Goal: Book appointment/travel/reservation

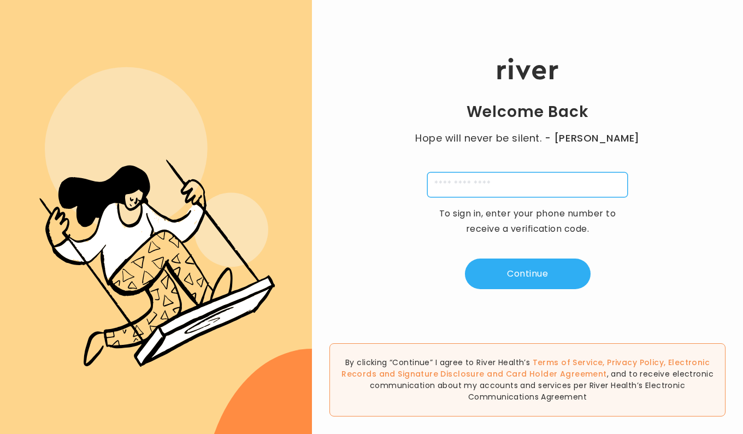
click at [453, 181] on input "tel" at bounding box center [527, 184] width 200 height 25
type input "*"
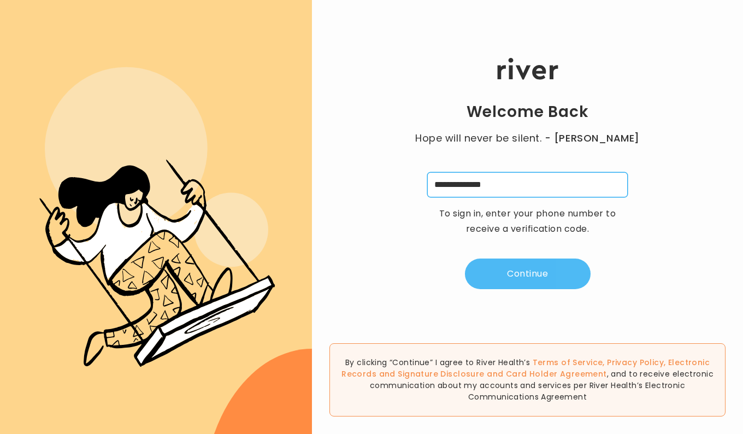
type input "**********"
drag, startPoint x: 533, startPoint y: 277, endPoint x: 540, endPoint y: 281, distance: 7.6
click at [540, 281] on button "Continue" at bounding box center [528, 273] width 126 height 31
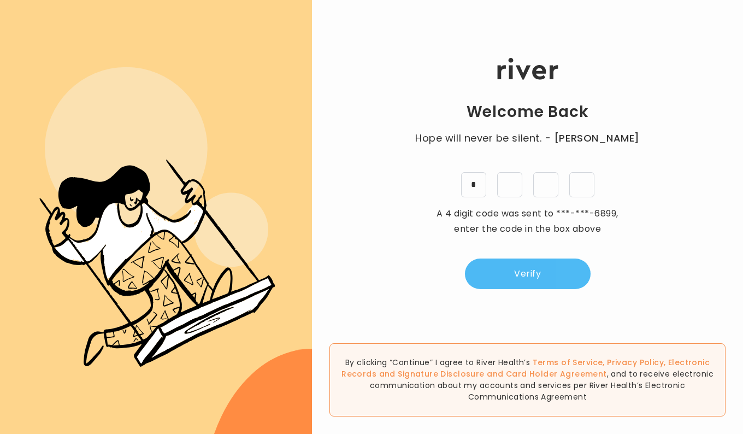
type input "*"
click at [540, 281] on button "Verify" at bounding box center [528, 273] width 126 height 31
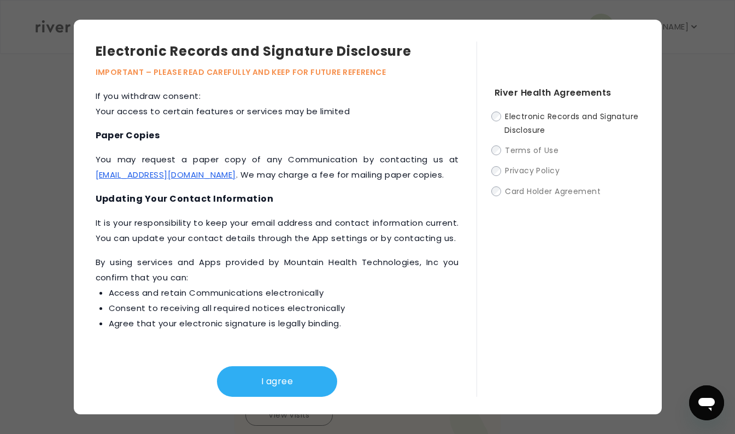
scroll to position [382, 0]
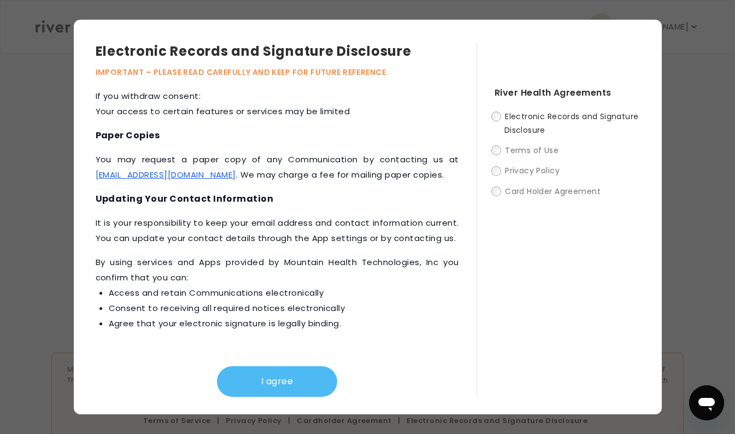
click at [281, 383] on button "I agree" at bounding box center [277, 381] width 120 height 31
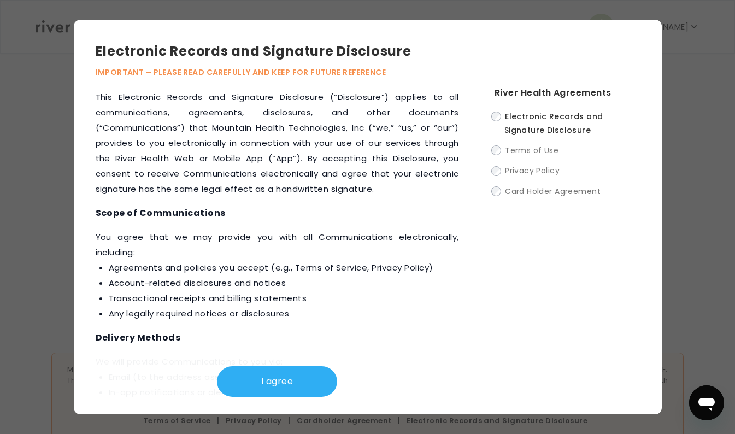
scroll to position [0, 0]
click at [700, 175] on div "Electronic Records and Signature Disclosure IMPORTANT – PLEASE READ CAREFULLY A…" at bounding box center [367, 217] width 735 height 394
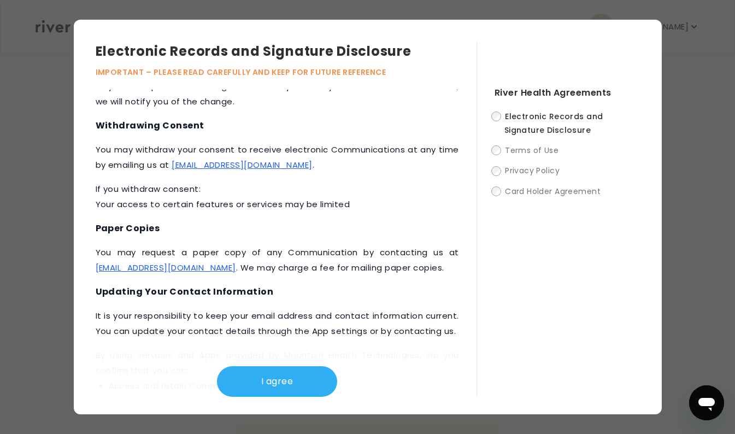
scroll to position [554, 0]
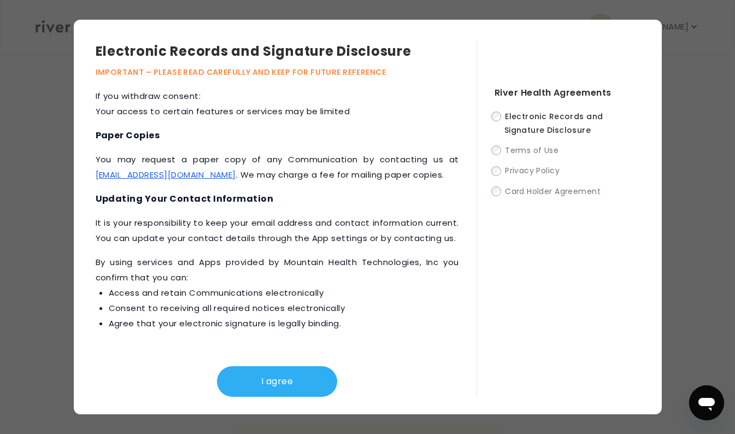
click at [24, 250] on div "Electronic Records and Signature Disclosure IMPORTANT – PLEASE READ CAREFULLY A…" at bounding box center [367, 217] width 735 height 394
click at [265, 386] on button "I agree" at bounding box center [277, 381] width 120 height 31
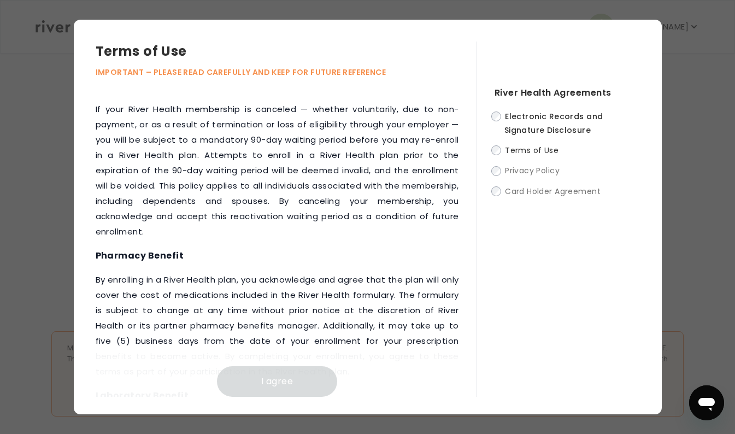
scroll to position [1620, 0]
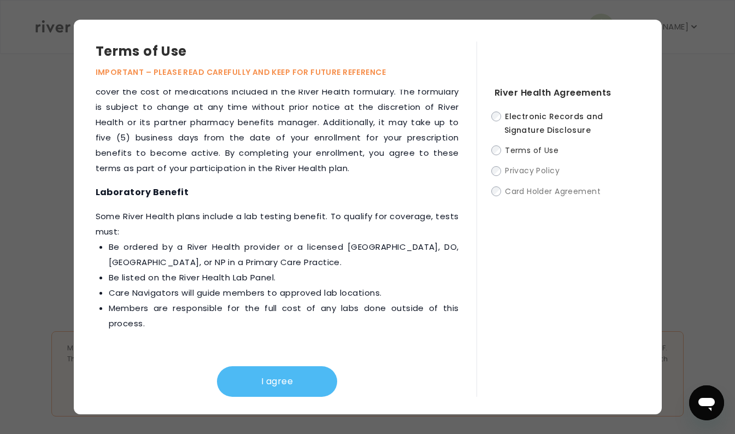
click at [245, 391] on button "I agree" at bounding box center [277, 381] width 120 height 31
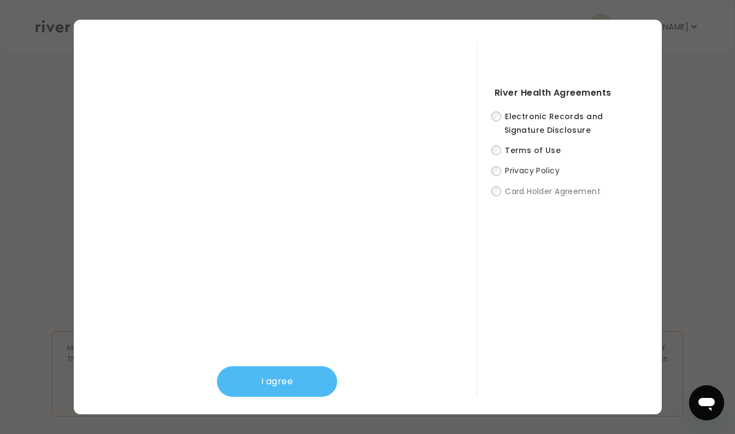
click at [275, 377] on button "I agree" at bounding box center [277, 381] width 120 height 31
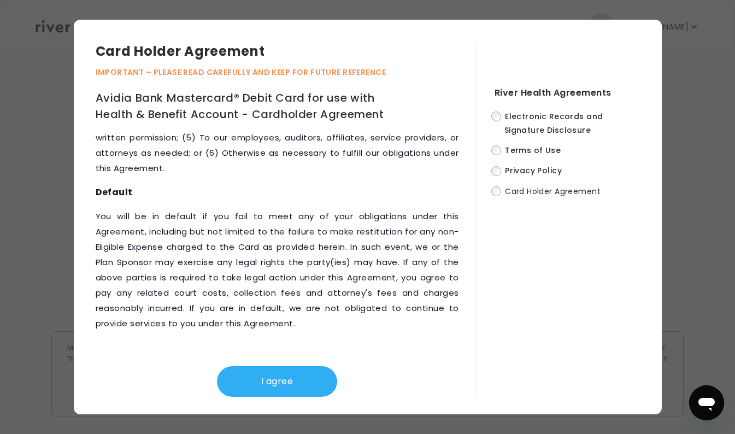
scroll to position [6185, 0]
click at [250, 381] on button "I agree" at bounding box center [277, 381] width 120 height 31
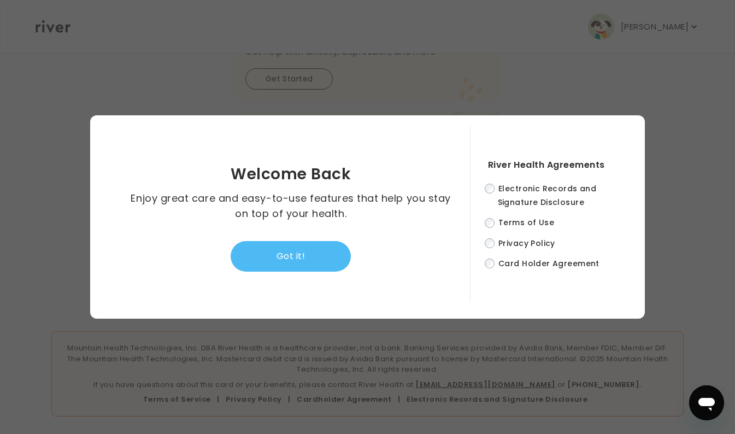
click at [249, 254] on button "Got it!" at bounding box center [290, 256] width 120 height 31
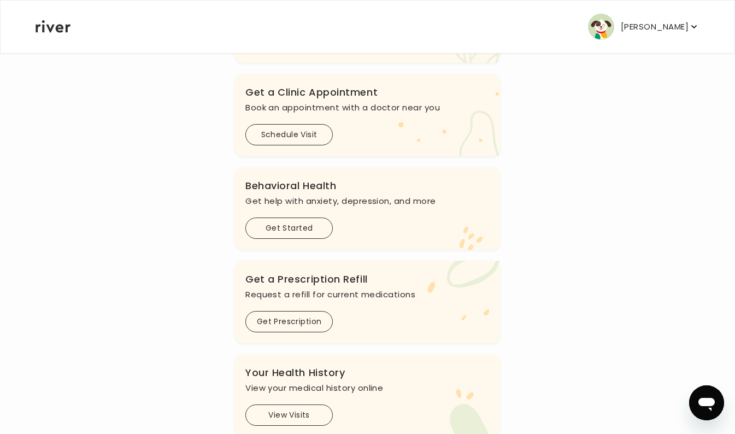
scroll to position [127, 0]
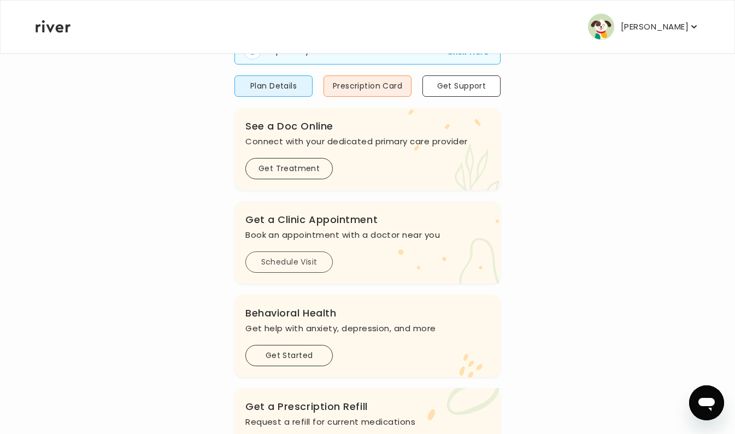
click at [290, 260] on button "Schedule Visit" at bounding box center [288, 261] width 87 height 21
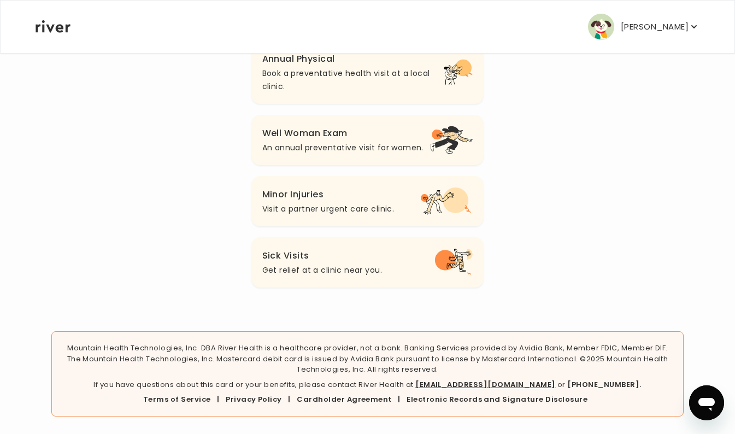
scroll to position [31, 0]
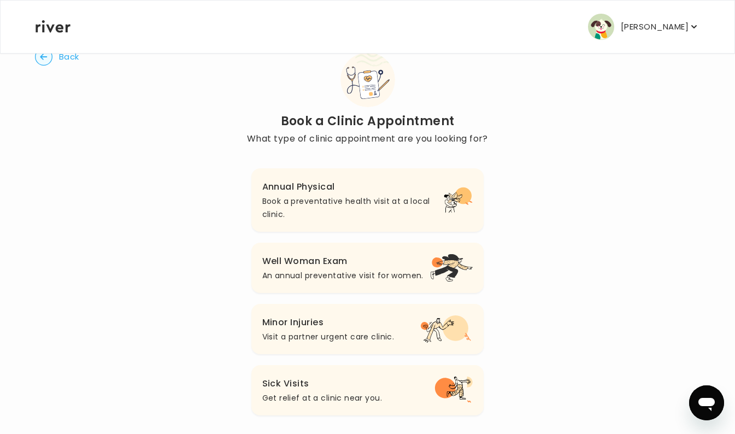
click at [325, 209] on p "Book a preventative health visit at a local clinic." at bounding box center [353, 207] width 182 height 26
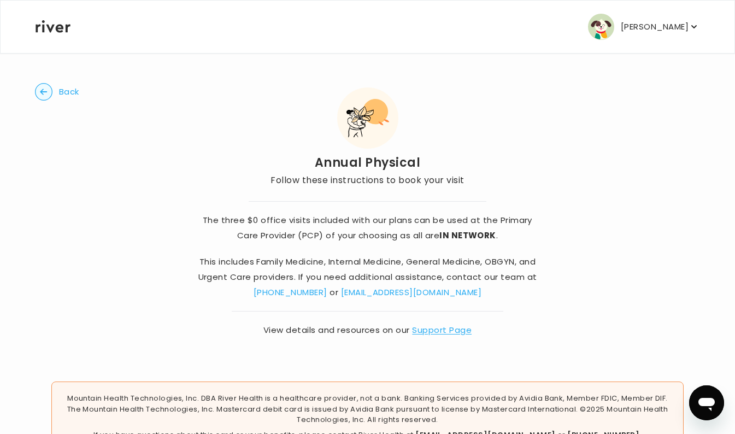
click at [49, 97] on circle "button" at bounding box center [43, 92] width 17 height 17
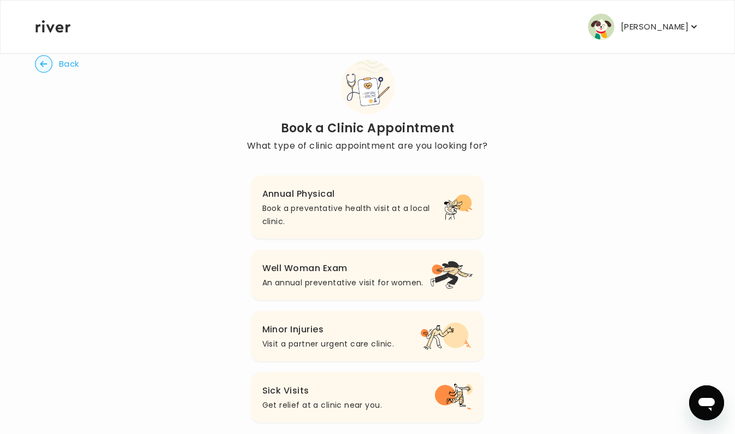
scroll to position [31, 0]
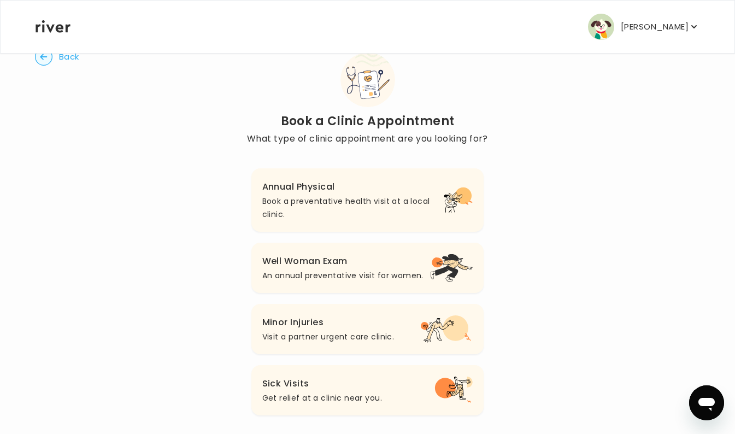
click at [56, 57] on button "Back" at bounding box center [57, 56] width 44 height 17
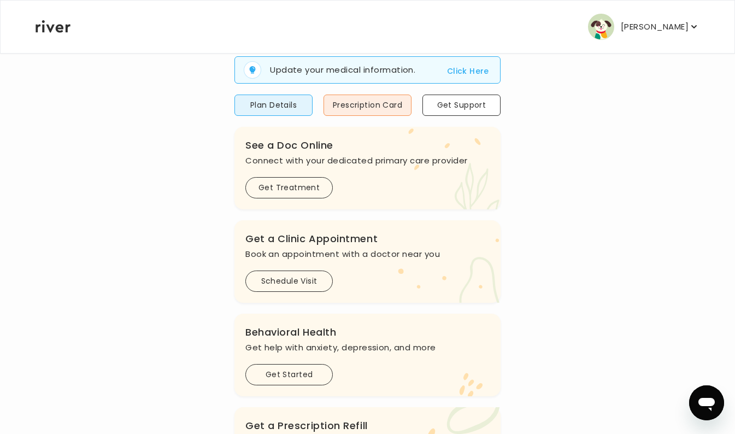
scroll to position [127, 0]
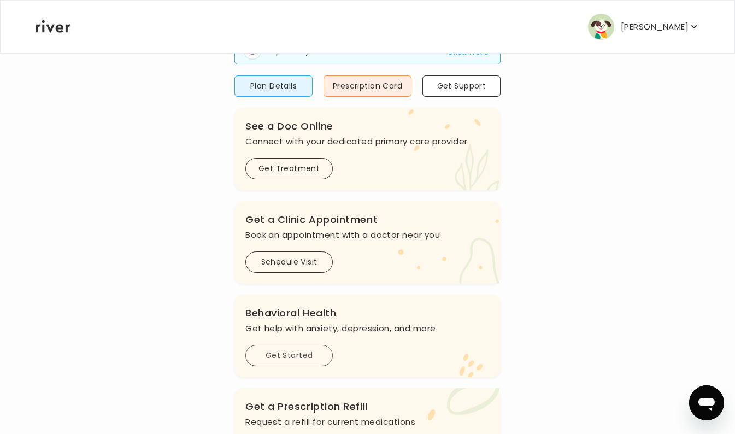
click at [289, 357] on button "Get Started" at bounding box center [288, 355] width 87 height 21
